Goal: Task Accomplishment & Management: Manage account settings

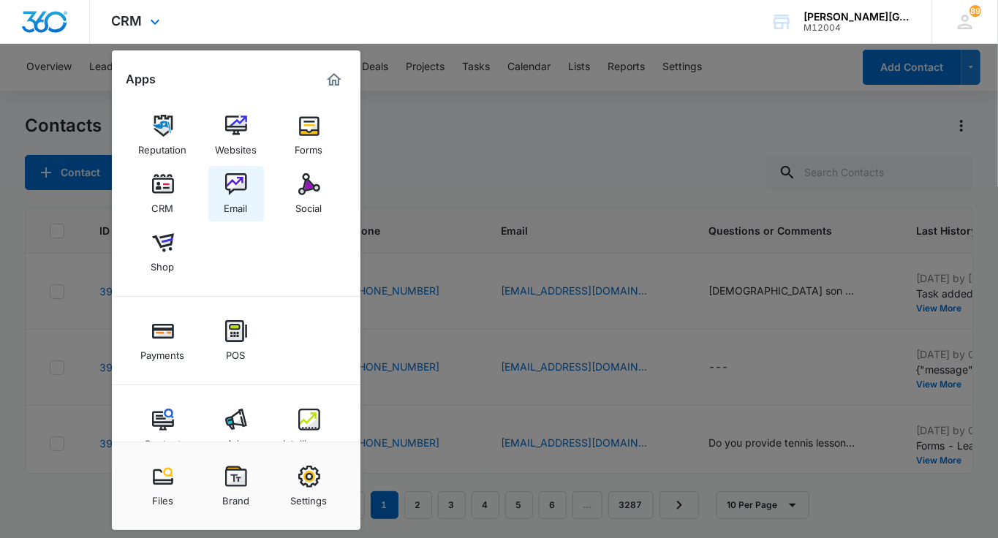
click at [235, 199] on div "Email" at bounding box center [236, 204] width 23 height 19
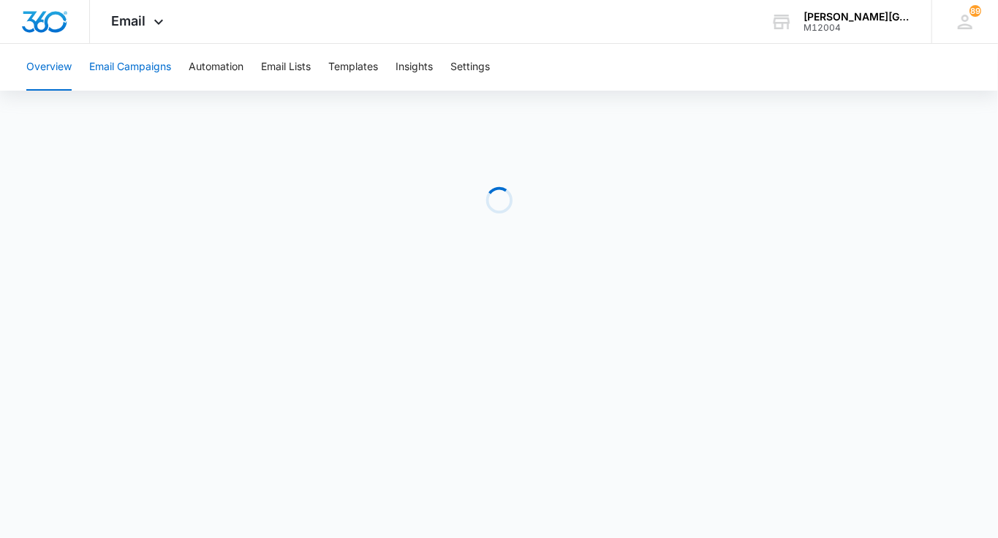
click at [140, 71] on button "Email Campaigns" at bounding box center [130, 67] width 82 height 47
click at [120, 26] on span "Email" at bounding box center [129, 20] width 34 height 15
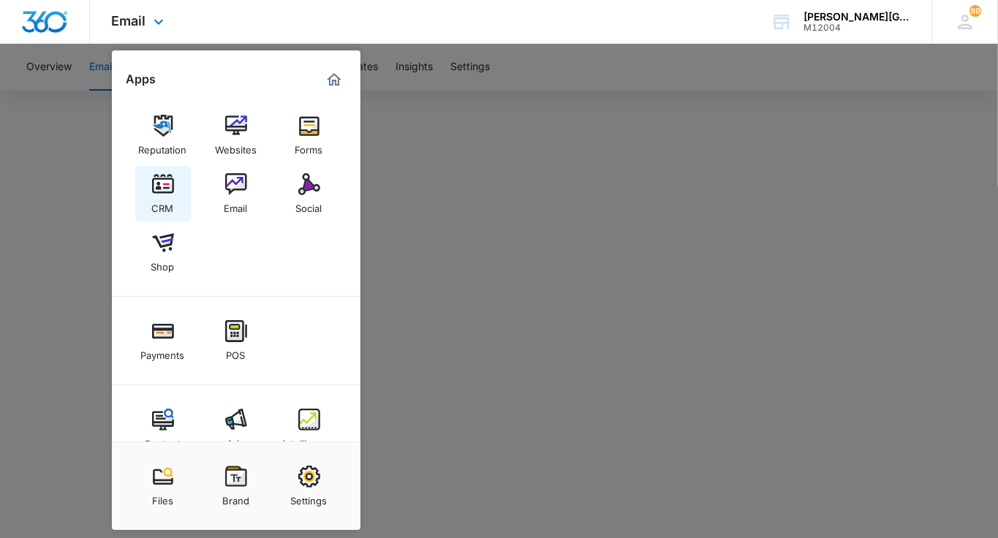
click at [171, 203] on div "CRM" at bounding box center [163, 204] width 22 height 19
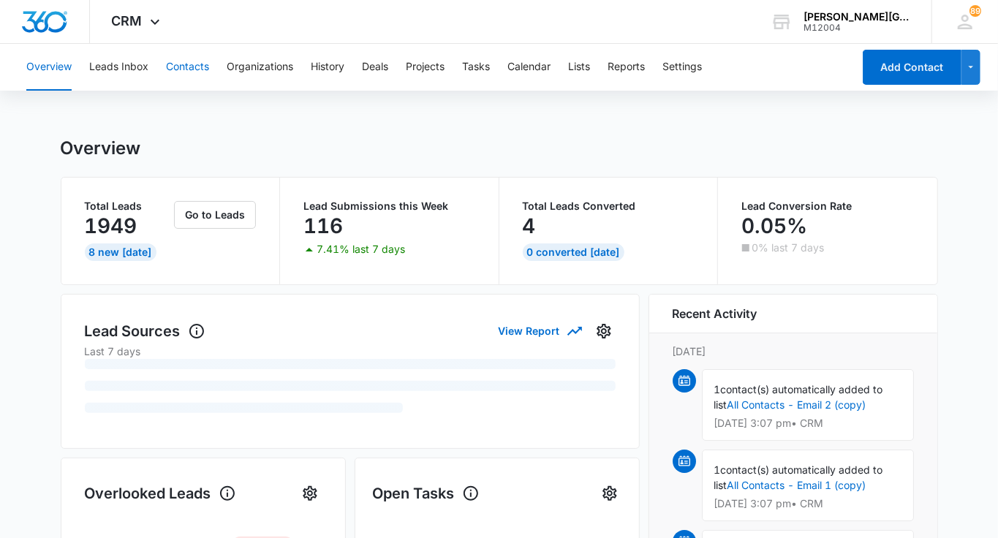
click at [188, 64] on button "Contacts" at bounding box center [187, 67] width 43 height 47
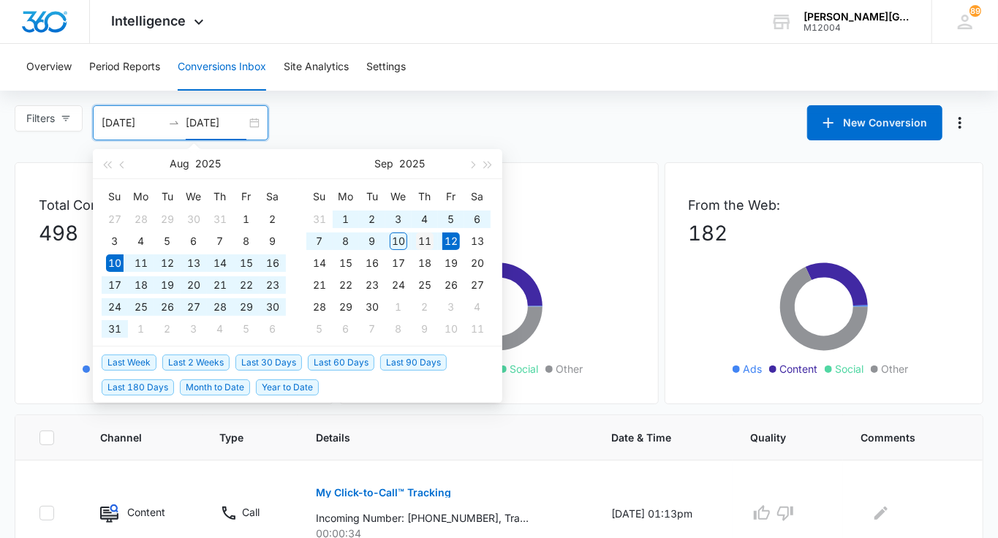
type input "[DATE]"
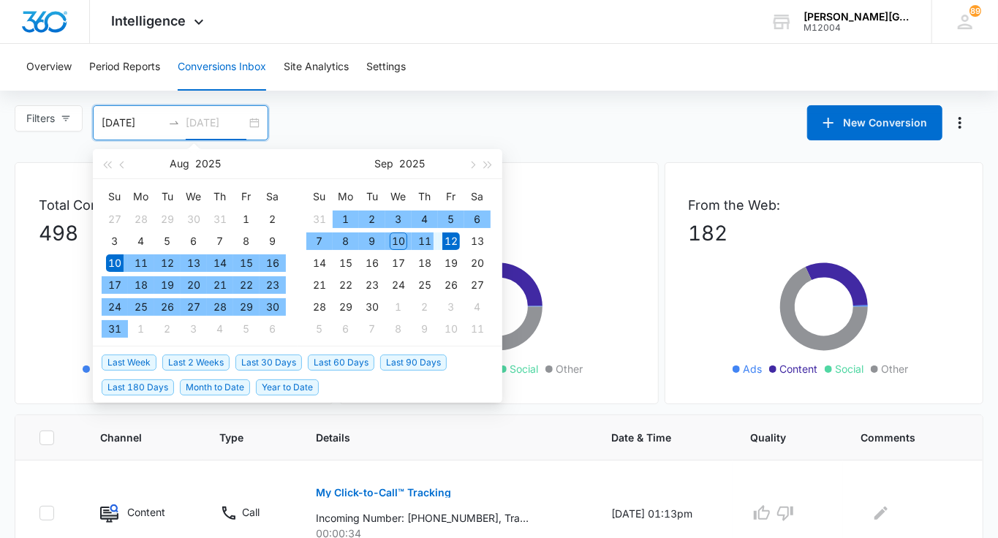
click at [430, 236] on div "11" at bounding box center [425, 242] width 18 height 18
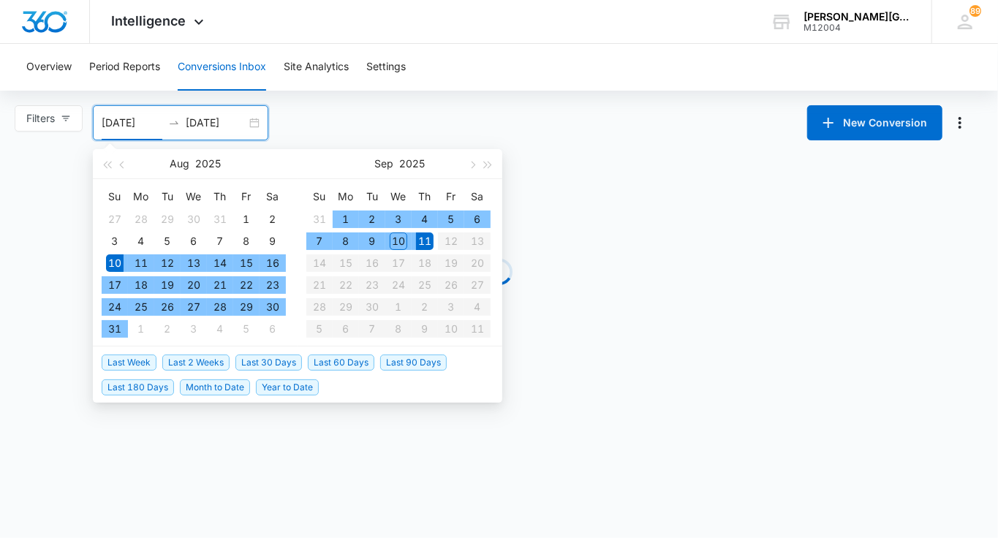
type input "[DATE]"
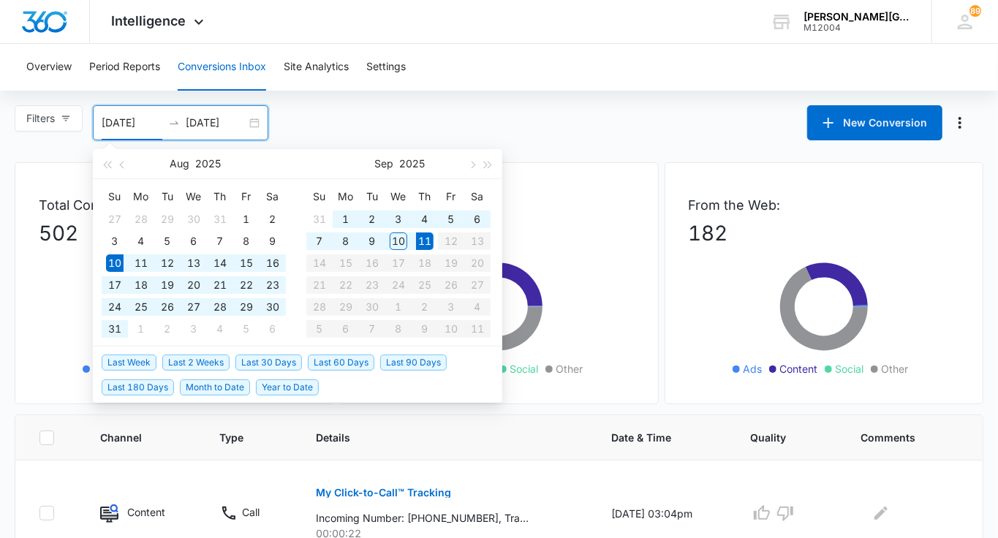
click at [237, 122] on input "[DATE]" at bounding box center [216, 123] width 61 height 16
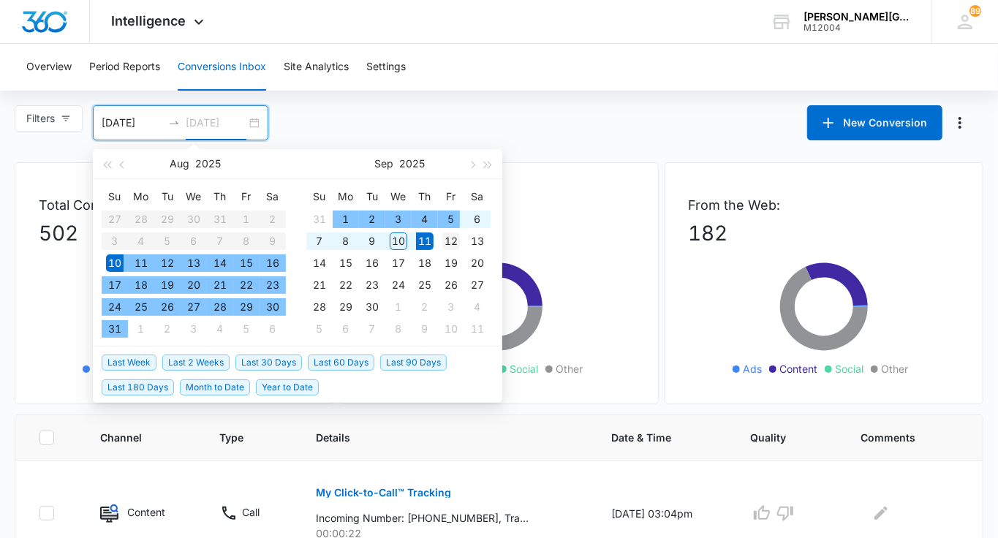
type input "[DATE]"
click at [459, 237] on div "12" at bounding box center [452, 242] width 18 height 18
